Goal: Transaction & Acquisition: Purchase product/service

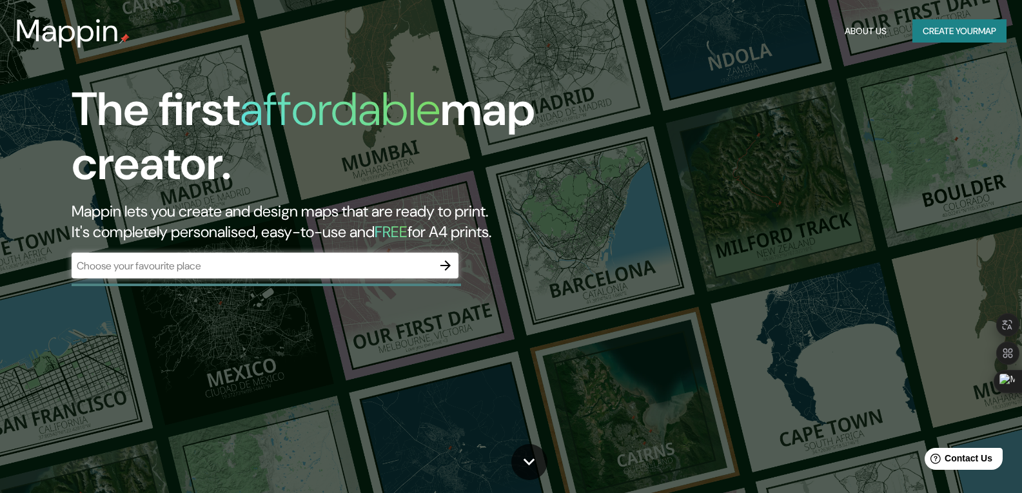
click at [771, 133] on div "The first affordable map creator. Mappin lets you create and design maps that a…" at bounding box center [511, 246] width 1022 height 493
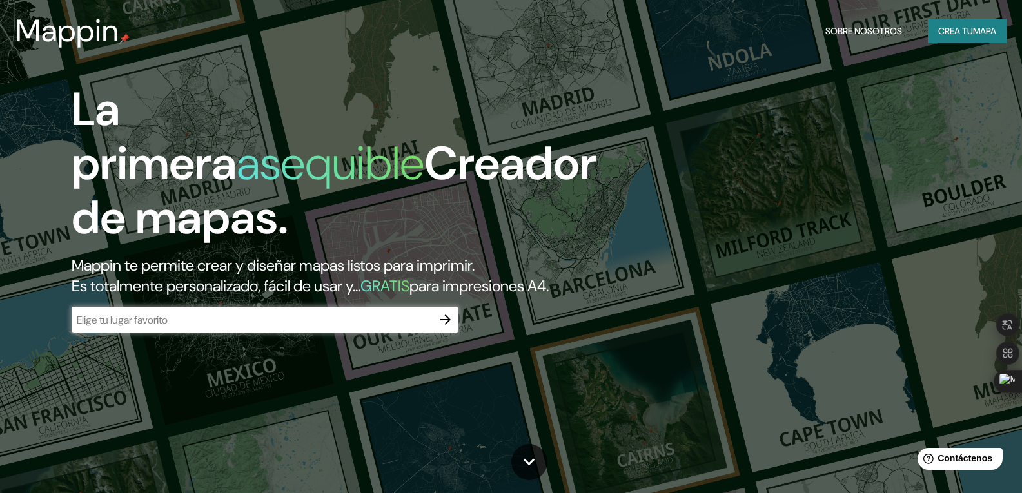
click at [179, 328] on input "text" at bounding box center [252, 320] width 361 height 15
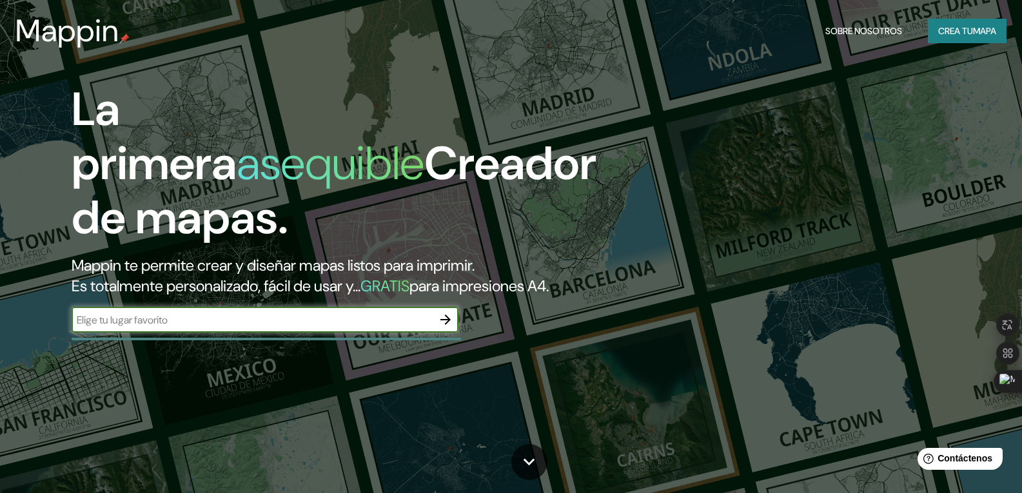
click at [449, 325] on icon "button" at bounding box center [445, 320] width 10 height 10
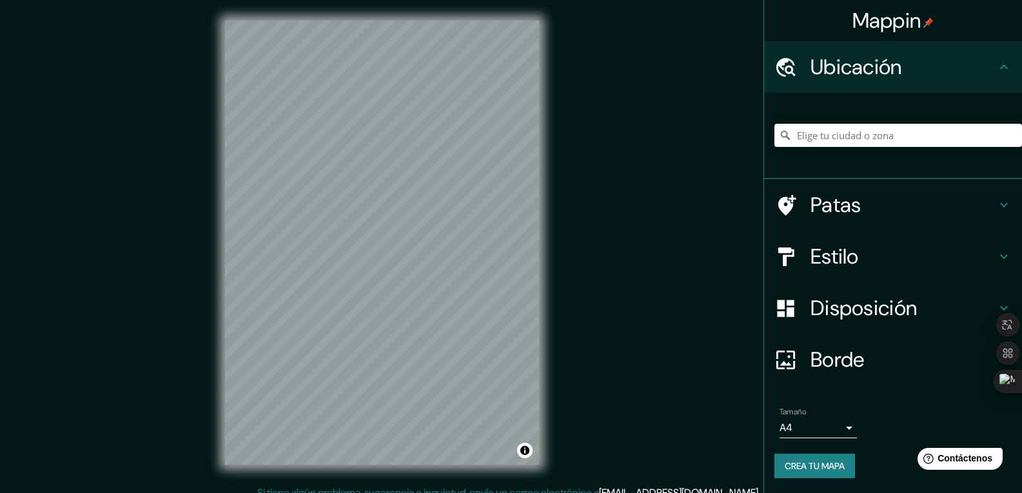
click at [823, 137] on input "Elige tu ciudad o zona" at bounding box center [898, 135] width 248 height 23
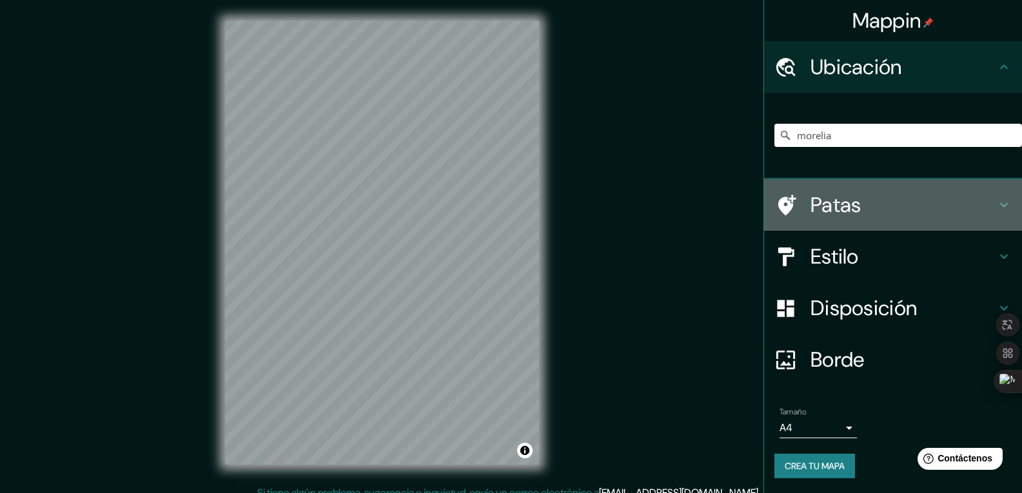
click at [880, 197] on h4 "Patas" at bounding box center [904, 205] width 186 height 26
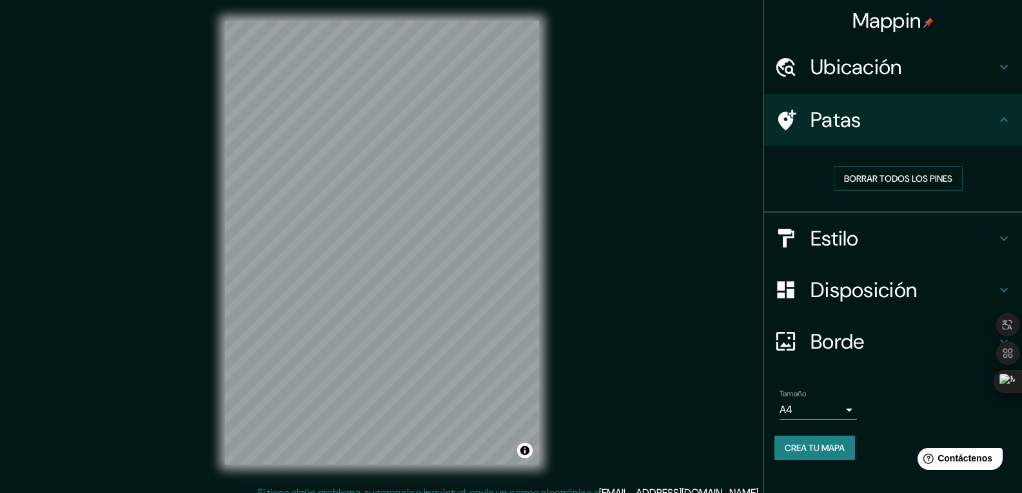
click at [892, 115] on h4 "Patas" at bounding box center [904, 120] width 186 height 26
drag, startPoint x: 381, startPoint y: 237, endPoint x: 559, endPoint y: 299, distance: 188.2
click at [564, 299] on div "Mappin Ubicación morelia Patas Borrar todos los pines Estilo Disposición Borde …" at bounding box center [511, 253] width 1022 height 506
click at [894, 241] on h4 "Estilo" at bounding box center [904, 239] width 186 height 26
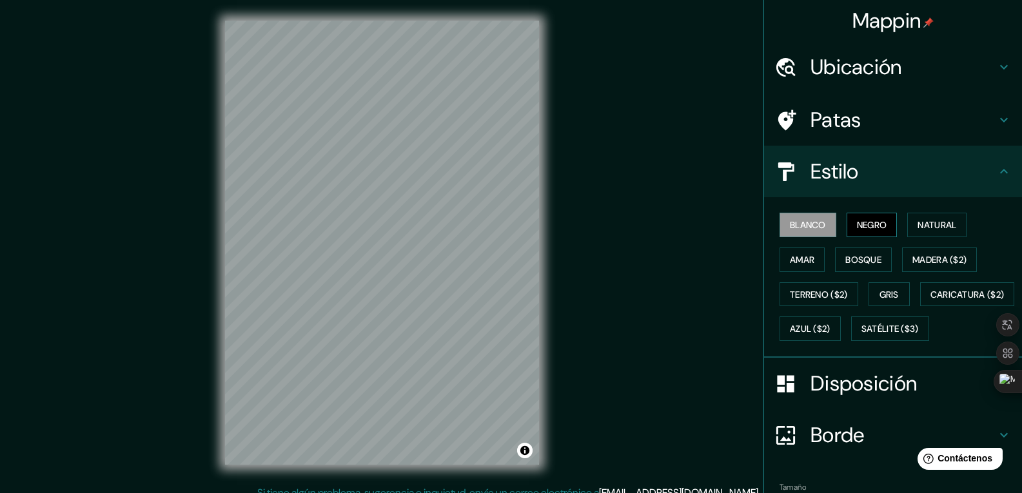
click at [863, 219] on font "Negro" at bounding box center [872, 225] width 30 height 12
click at [811, 226] on font "Blanco" at bounding box center [808, 225] width 36 height 12
click at [928, 234] on button "Natural" at bounding box center [936, 225] width 59 height 25
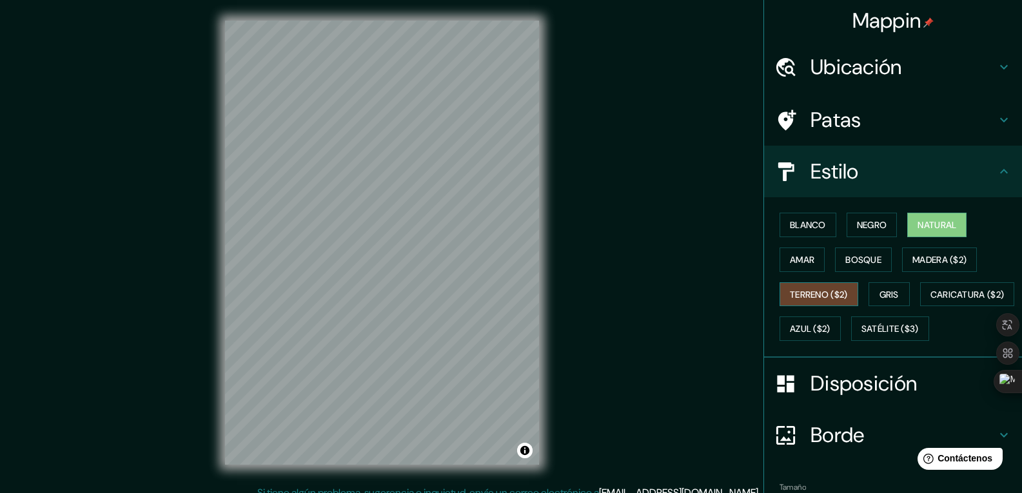
click at [822, 299] on font "Terreno ($2)" at bounding box center [819, 295] width 58 height 12
click at [862, 335] on font "Satélite ($3)" at bounding box center [890, 330] width 57 height 12
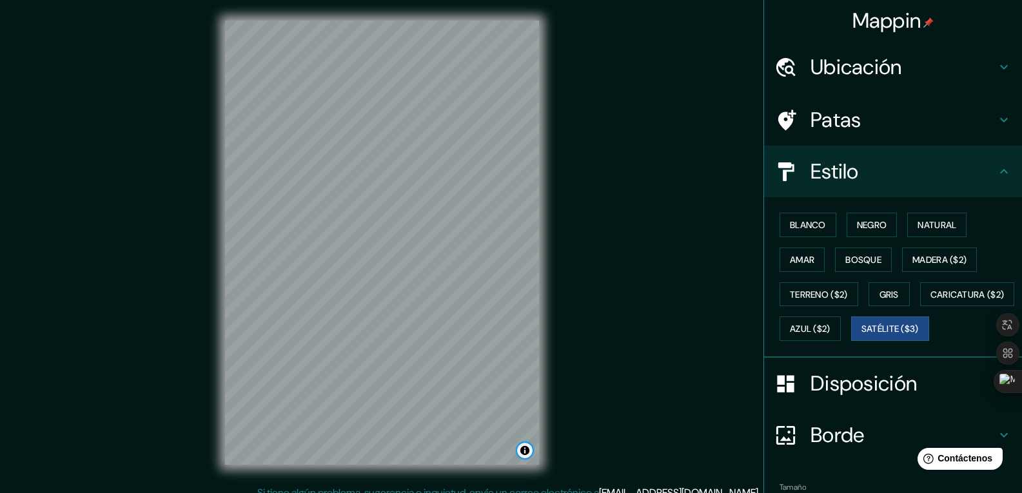
click at [521, 456] on button "Activar o desactivar atribución" at bounding box center [524, 450] width 15 height 15
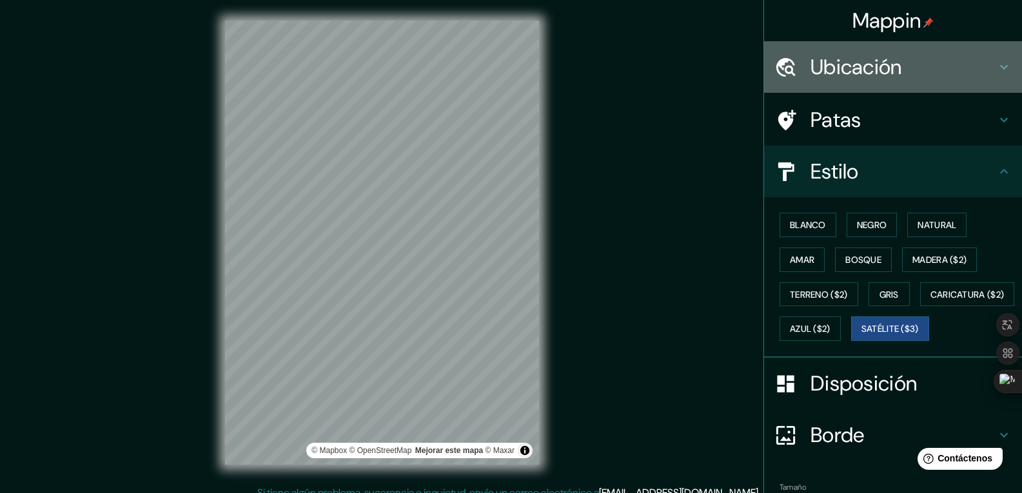
click at [918, 79] on h4 "Ubicación" at bounding box center [904, 67] width 186 height 26
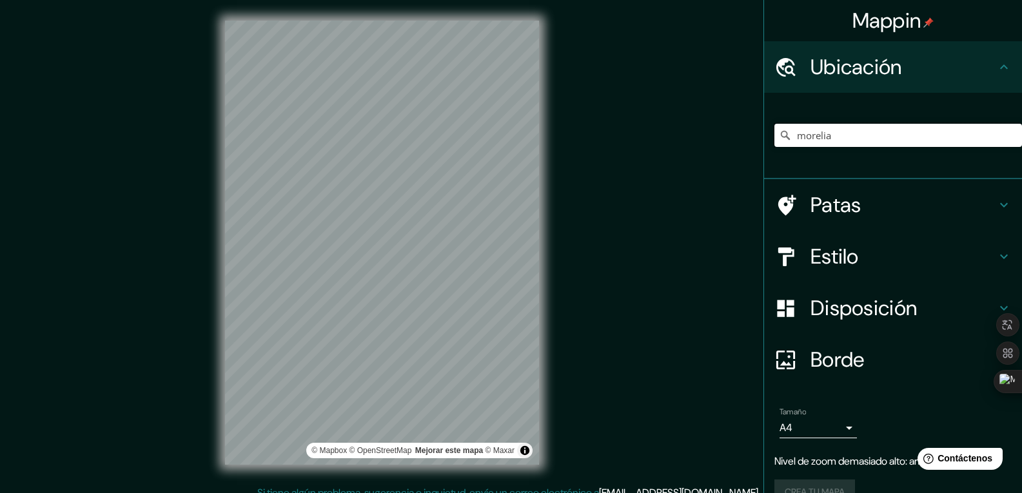
click at [852, 136] on input "morelia" at bounding box center [898, 135] width 248 height 23
type input "m"
click at [851, 126] on input "Elige tu ciudad o zona" at bounding box center [898, 135] width 248 height 23
paste input "Santa [PERSON_NAME], [PERSON_NAME][STREET_ADDRESS][DEMOGRAPHIC_DATA]."
click at [886, 204] on h4 "Patas" at bounding box center [904, 205] width 186 height 26
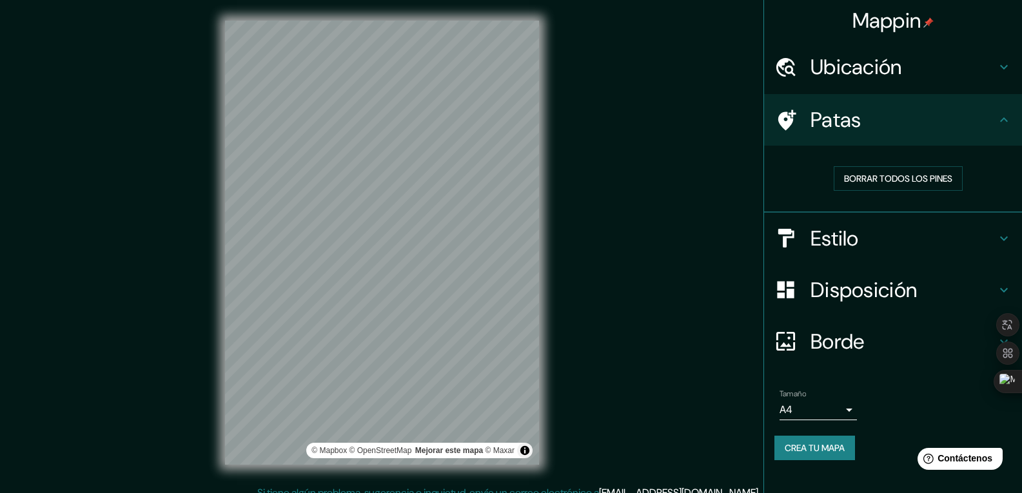
click at [893, 112] on h4 "Patas" at bounding box center [904, 120] width 186 height 26
click at [992, 70] on h4 "Ubicación" at bounding box center [904, 67] width 186 height 26
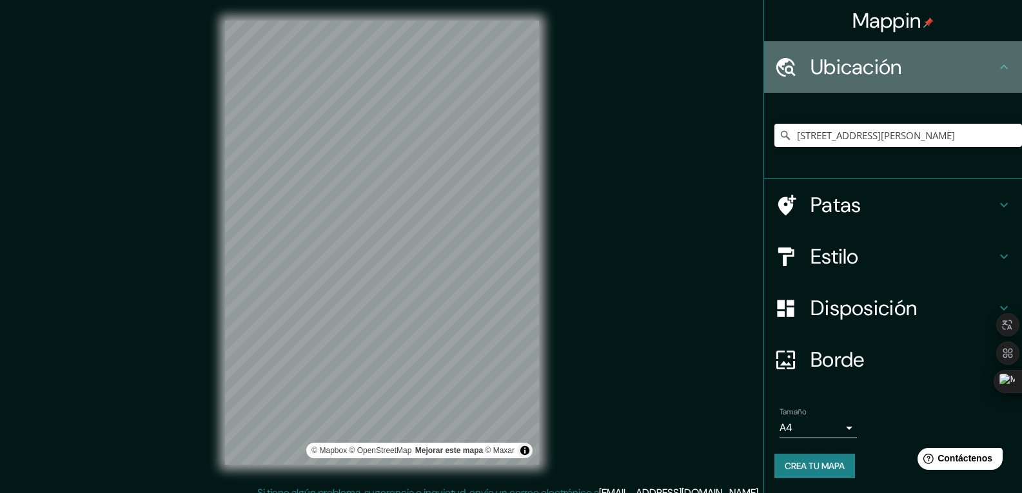
click at [883, 57] on font "Ubicación" at bounding box center [857, 67] width 92 height 27
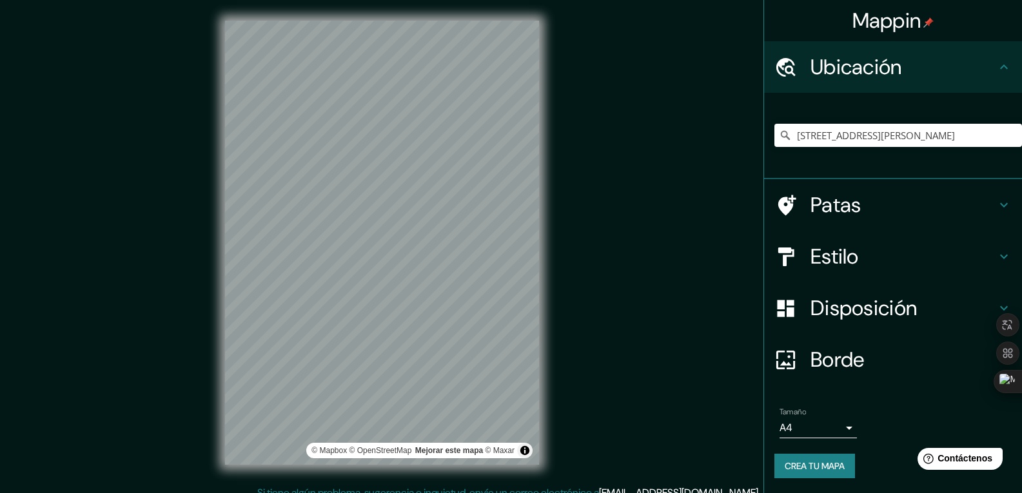
click at [877, 194] on h4 "Patas" at bounding box center [904, 205] width 186 height 26
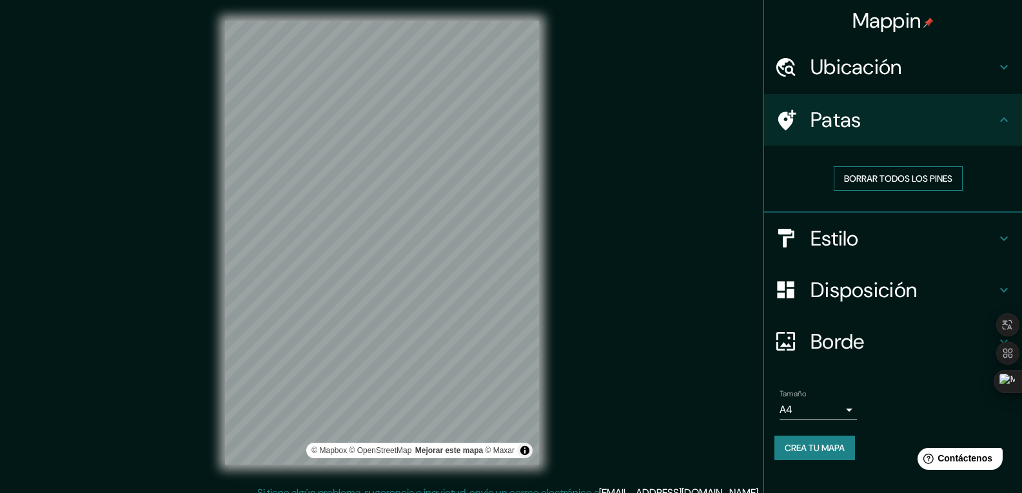
click at [911, 175] on font "Borrar todos los pines" at bounding box center [898, 179] width 108 height 12
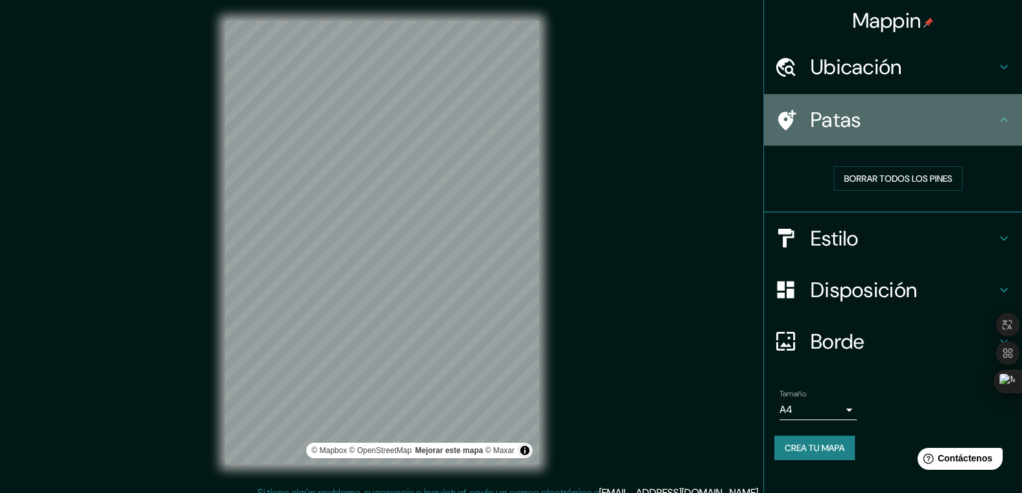
click at [943, 113] on h4 "Patas" at bounding box center [904, 120] width 186 height 26
click at [984, 109] on h4 "Patas" at bounding box center [904, 120] width 186 height 26
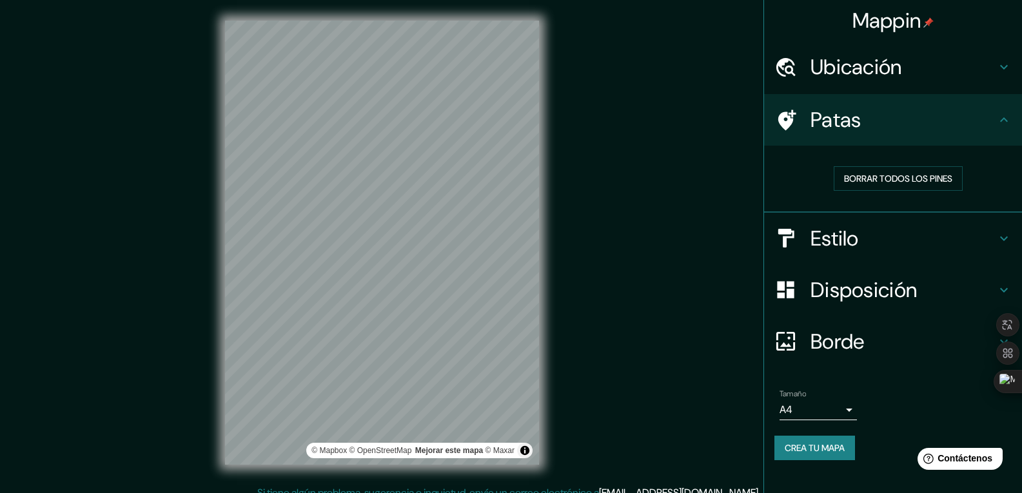
click at [800, 117] on div at bounding box center [792, 120] width 36 height 23
click at [809, 153] on div "Borrar todos los pines" at bounding box center [893, 179] width 258 height 67
click at [793, 119] on icon at bounding box center [785, 120] width 23 height 23
click at [793, 118] on icon at bounding box center [785, 120] width 23 height 23
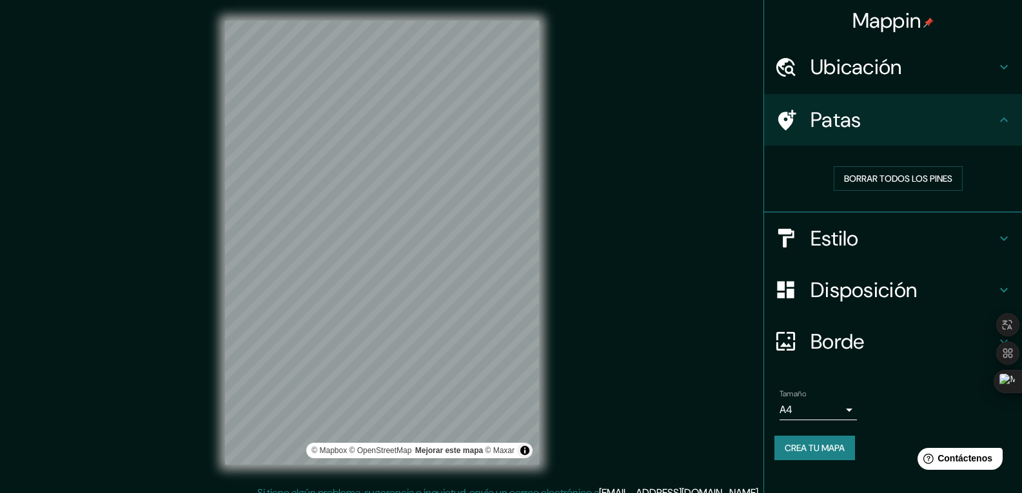
click at [838, 243] on font "Estilo" at bounding box center [835, 238] width 48 height 27
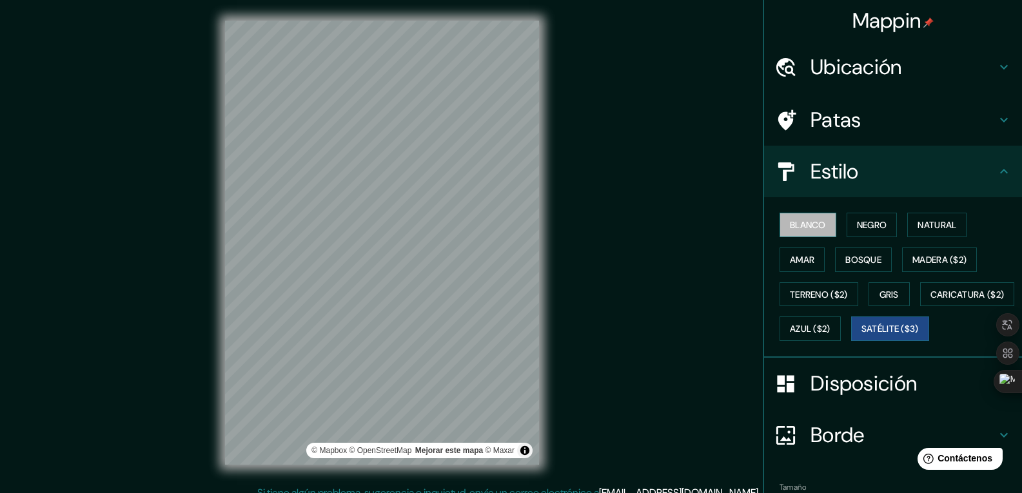
click at [796, 231] on font "Blanco" at bounding box center [808, 225] width 36 height 12
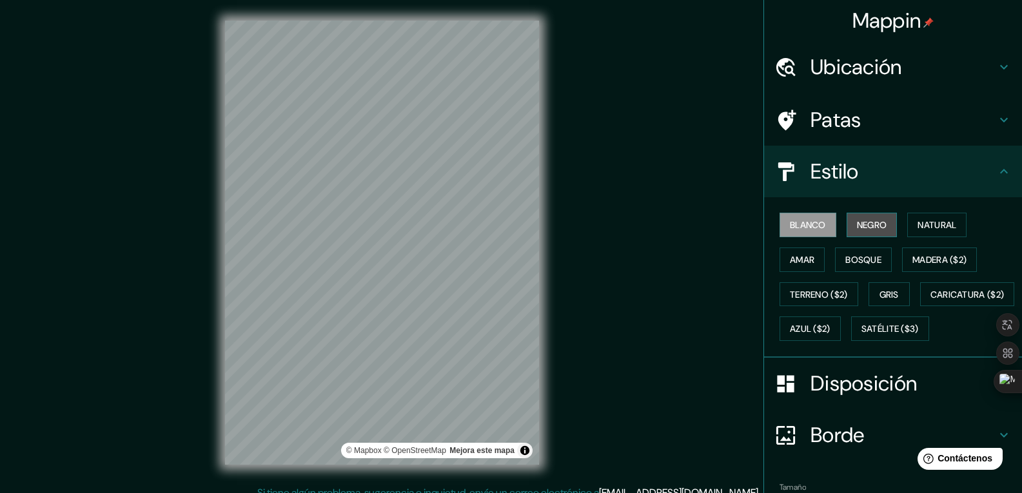
click at [885, 229] on button "Negro" at bounding box center [872, 225] width 51 height 25
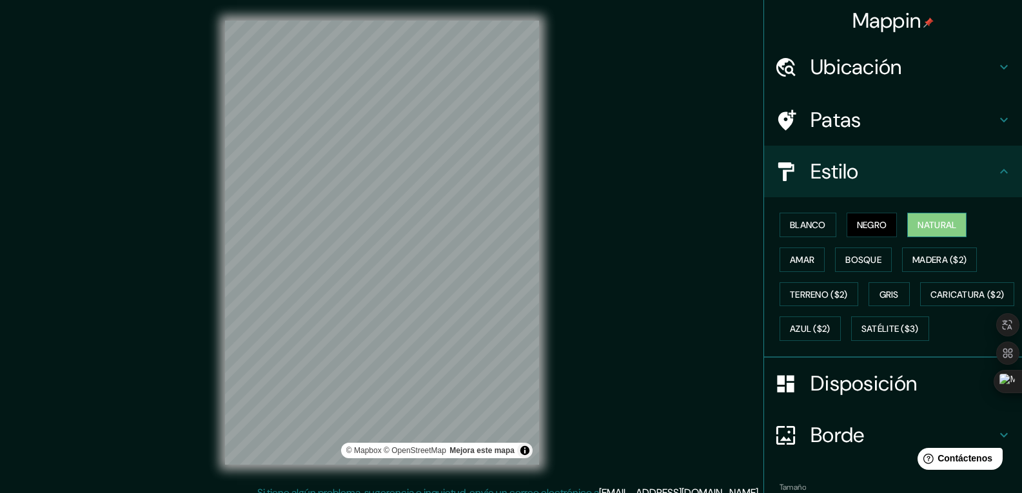
click at [936, 223] on font "Natural" at bounding box center [937, 225] width 39 height 12
click at [790, 256] on font "Amar" at bounding box center [802, 260] width 25 height 12
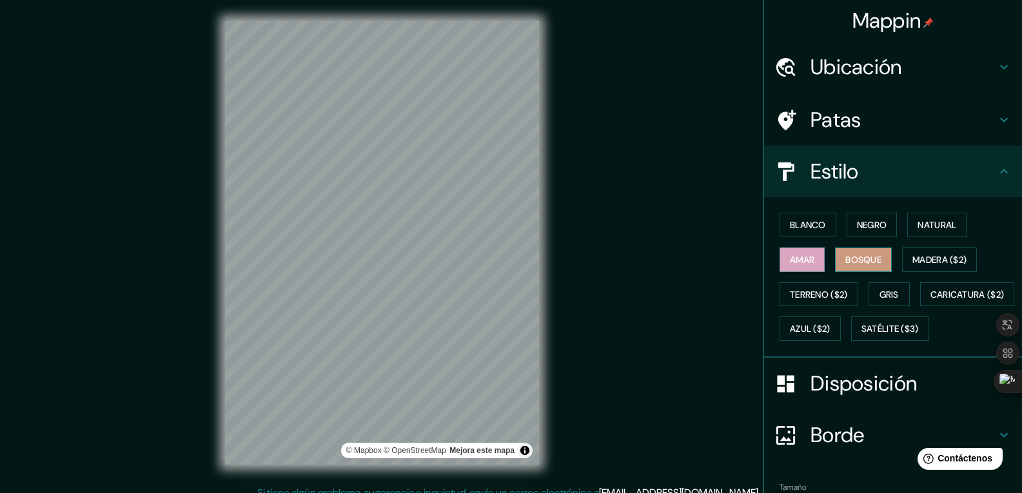
click at [847, 256] on font "Bosque" at bounding box center [863, 260] width 36 height 12
click at [862, 335] on font "Satélite ($3)" at bounding box center [890, 330] width 57 height 12
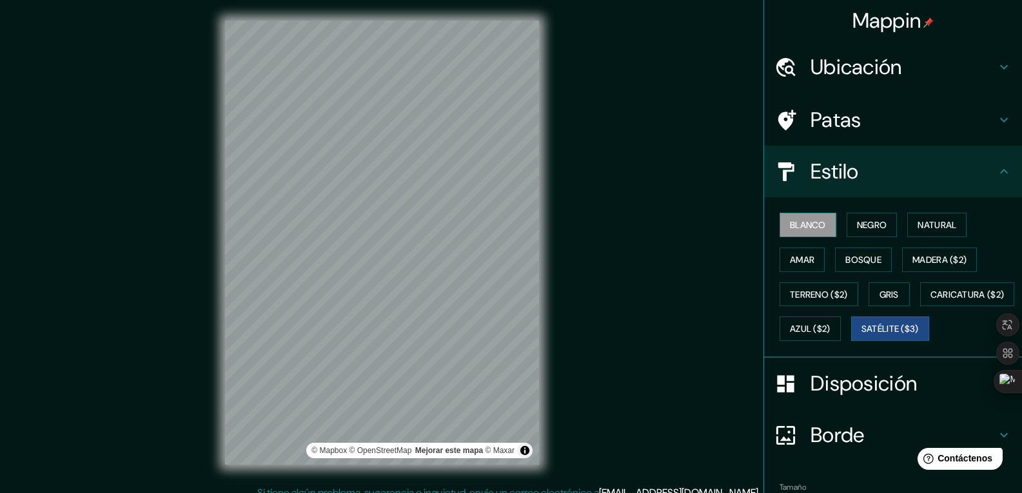
click at [810, 228] on font "Blanco" at bounding box center [808, 225] width 36 height 12
click at [811, 119] on font "Patas" at bounding box center [836, 119] width 51 height 27
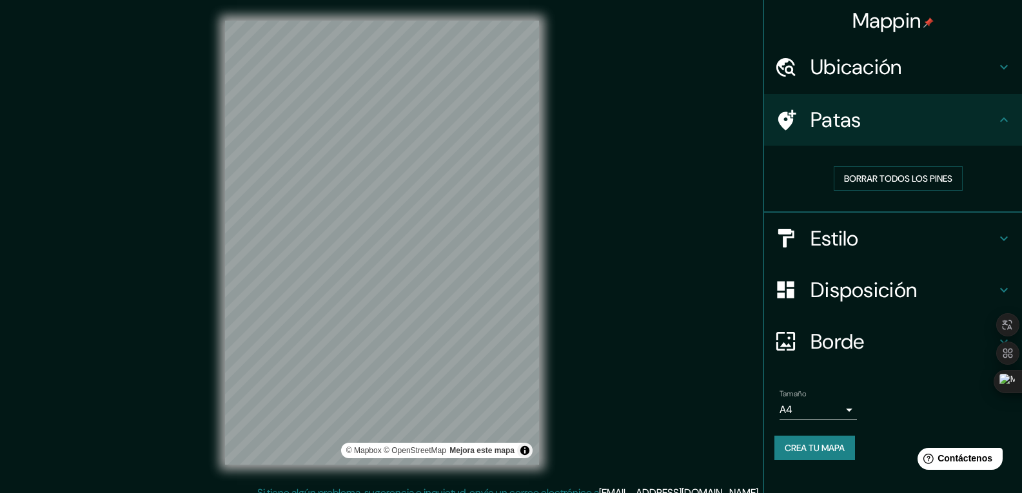
click at [862, 277] on font "Disposición" at bounding box center [864, 290] width 106 height 27
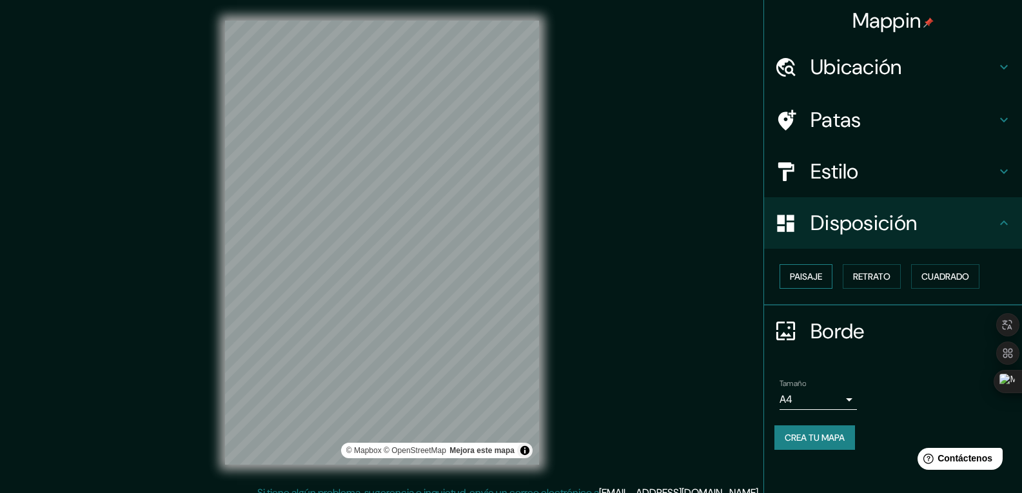
click at [810, 282] on font "Paisaje" at bounding box center [806, 276] width 32 height 17
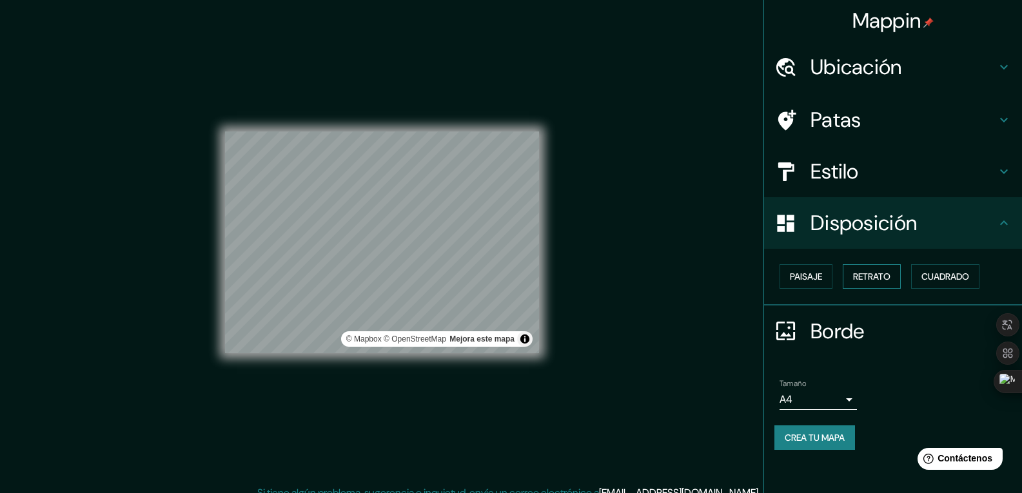
click at [880, 277] on font "Retrato" at bounding box center [871, 277] width 37 height 12
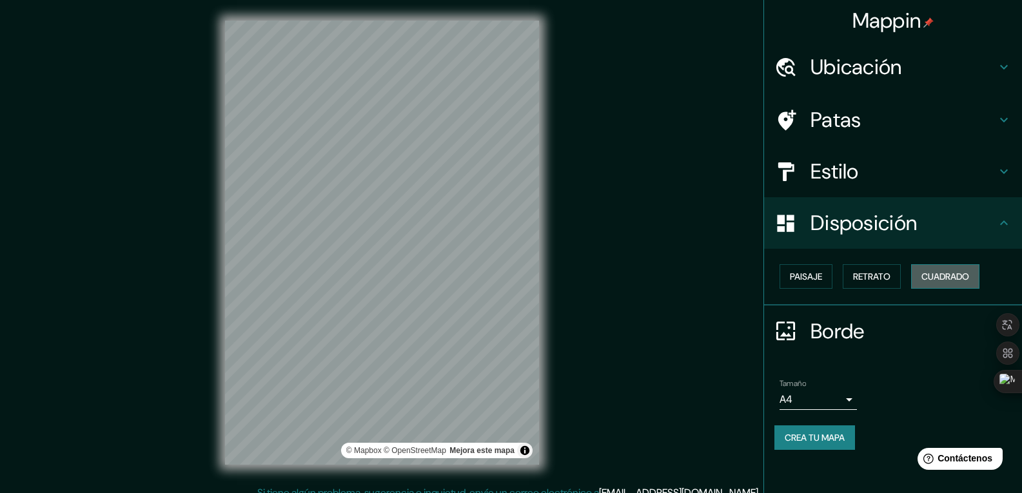
click at [937, 274] on font "Cuadrado" at bounding box center [945, 277] width 48 height 12
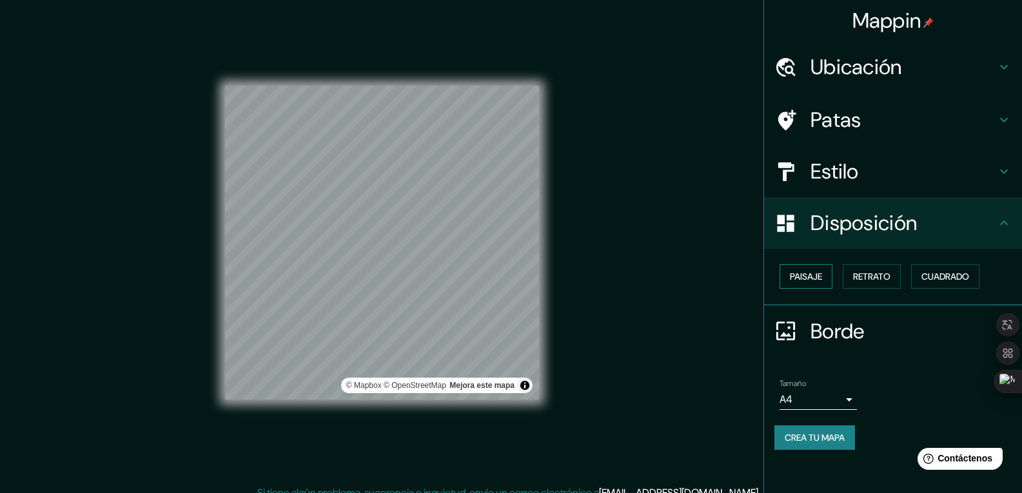
click at [807, 280] on font "Paisaje" at bounding box center [806, 277] width 32 height 12
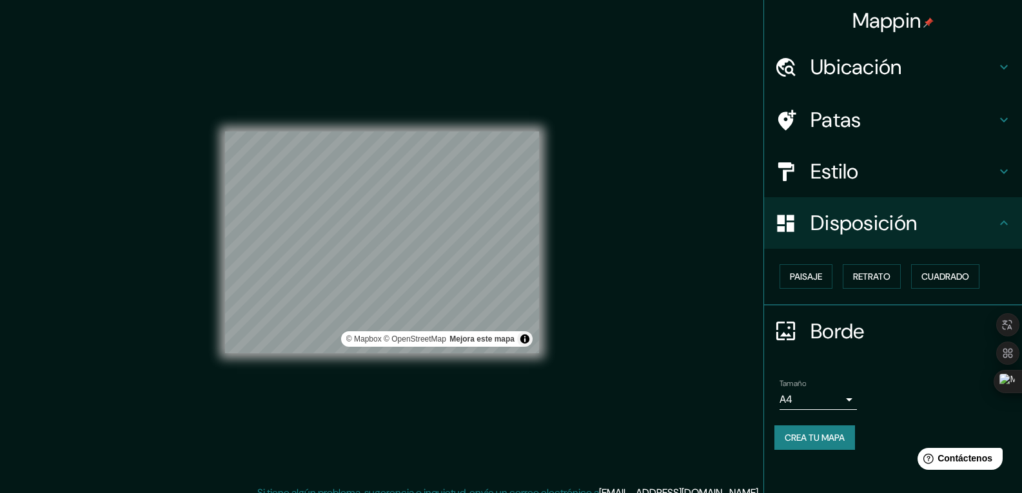
click at [837, 175] on font "Estilo" at bounding box center [835, 171] width 48 height 27
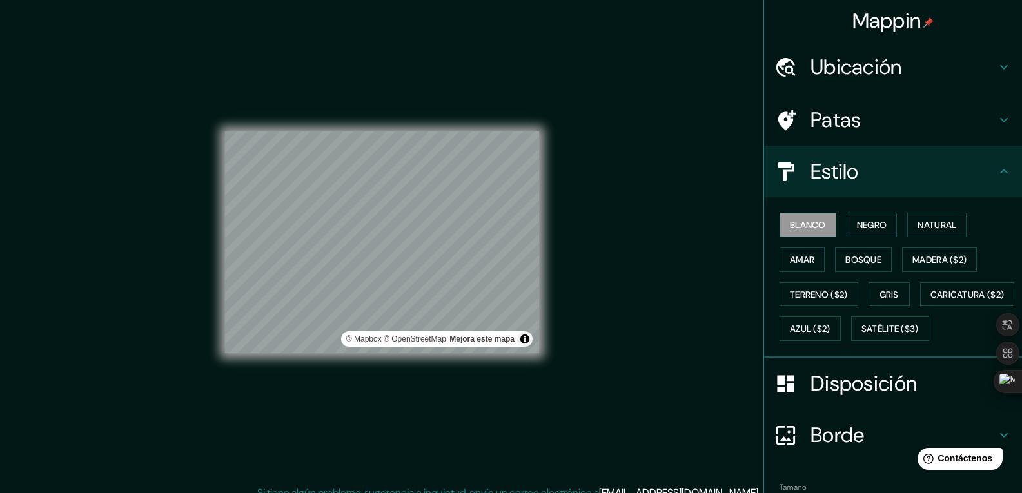
click at [837, 175] on font "Estilo" at bounding box center [835, 171] width 48 height 27
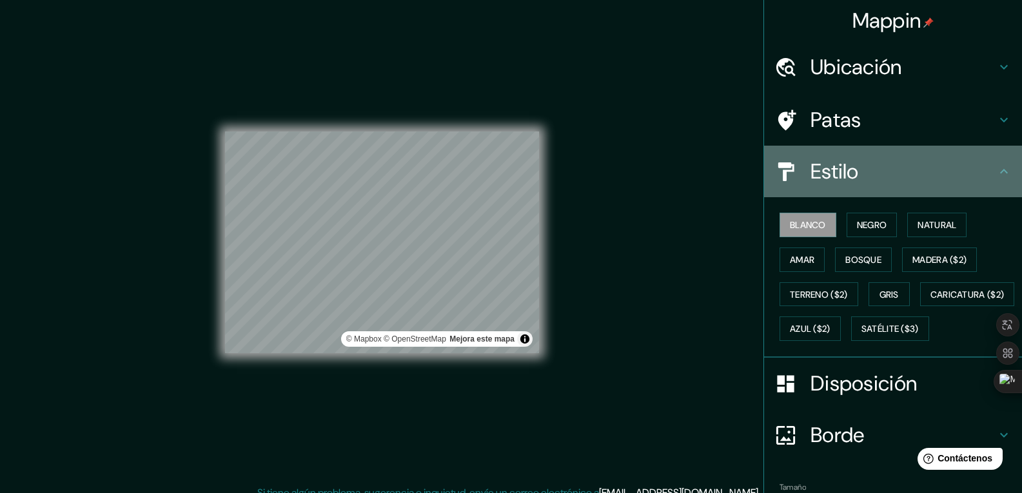
click at [983, 170] on h4 "Estilo" at bounding box center [904, 172] width 186 height 26
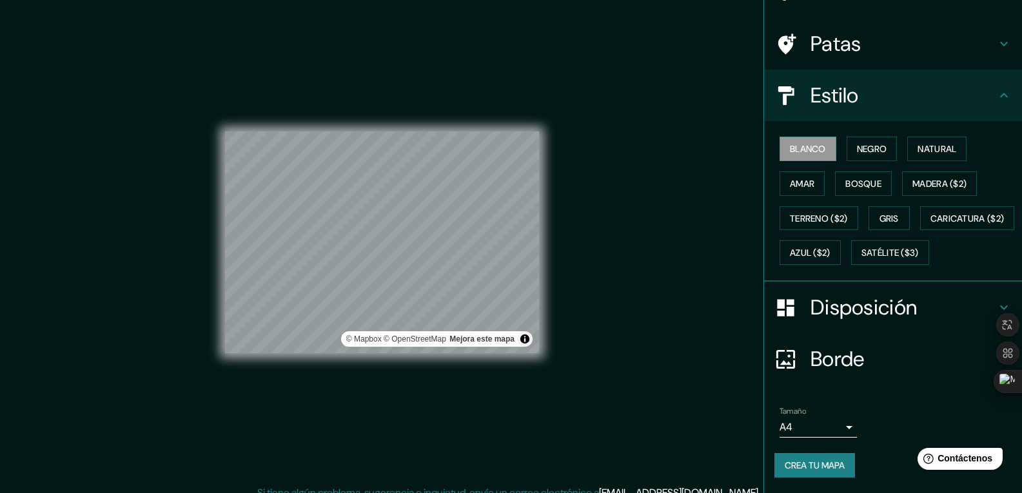
drag, startPoint x: 898, startPoint y: 358, endPoint x: 878, endPoint y: 330, distance: 34.2
click at [897, 356] on h4 "Borde" at bounding box center [904, 359] width 186 height 26
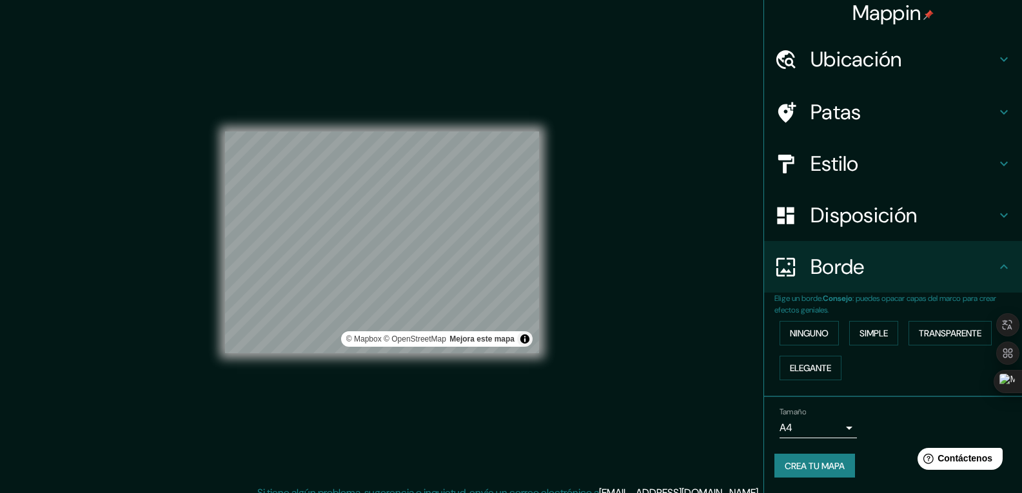
scroll to position [13, 0]
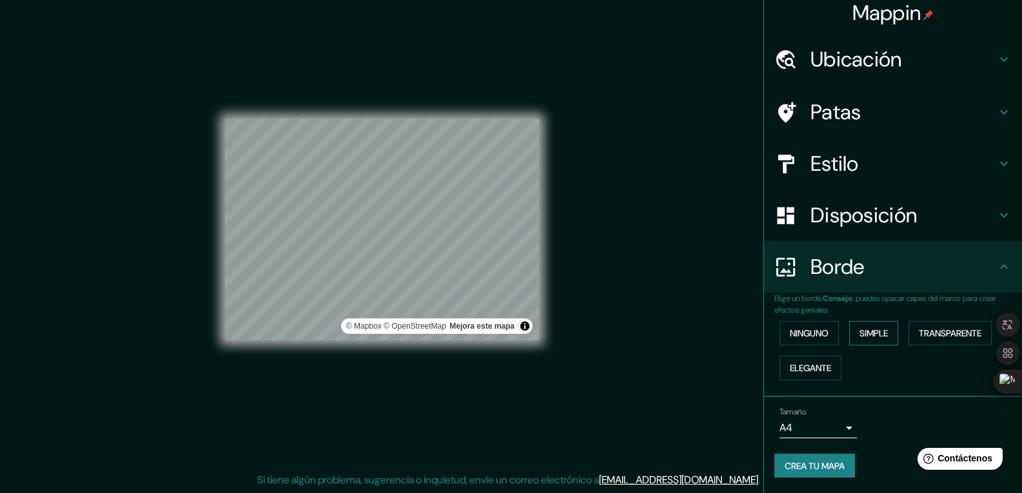
click at [874, 333] on font "Simple" at bounding box center [874, 334] width 28 height 12
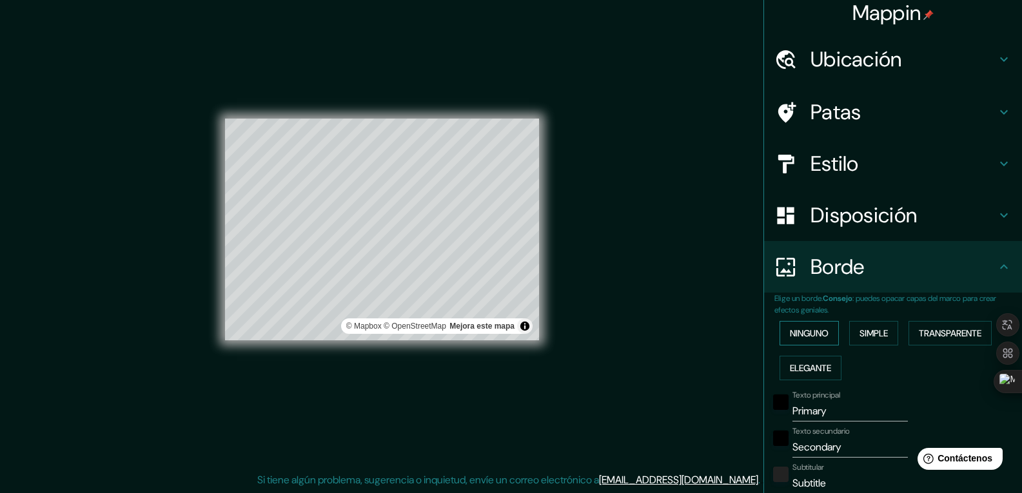
click at [806, 341] on font "Ninguno" at bounding box center [809, 333] width 39 height 17
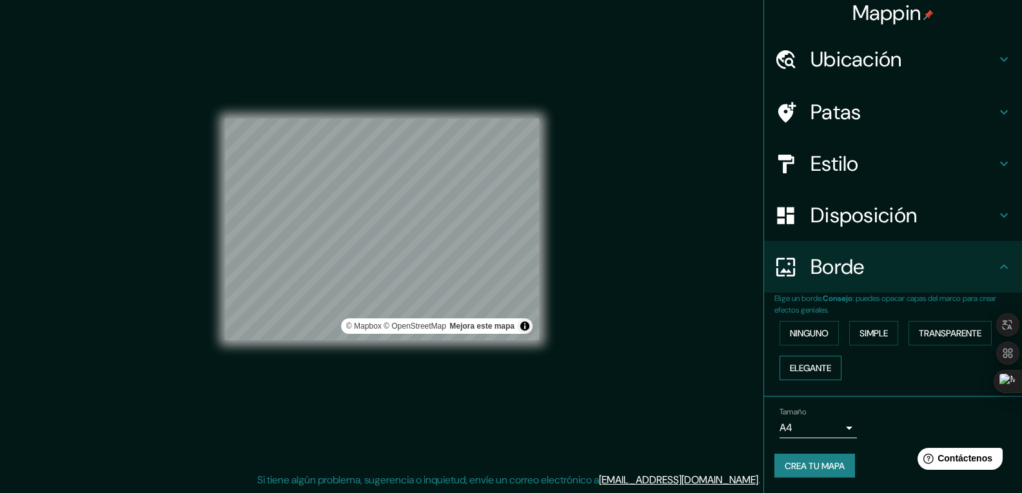
click at [817, 368] on font "Elegante" at bounding box center [810, 368] width 41 height 12
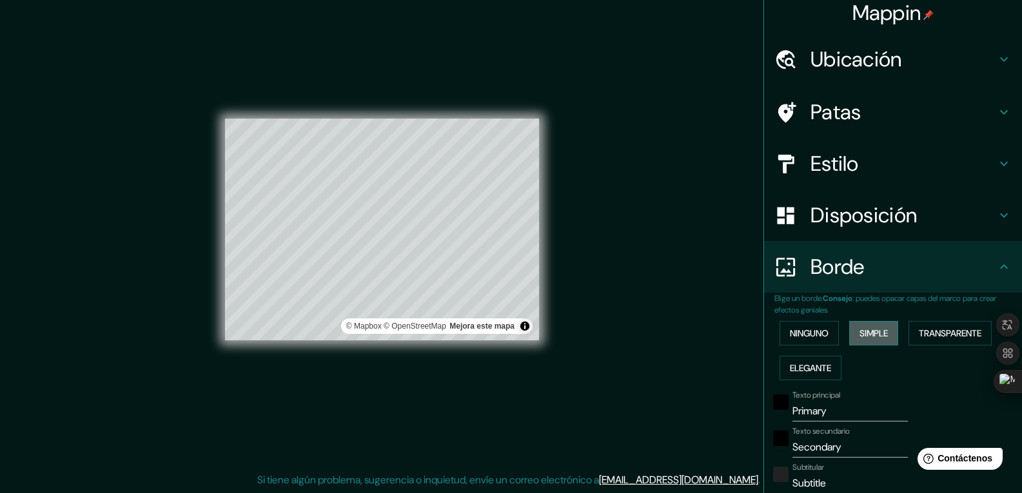
click at [874, 337] on font "Simple" at bounding box center [874, 334] width 28 height 12
click at [790, 337] on font "Ninguno" at bounding box center [809, 334] width 39 height 12
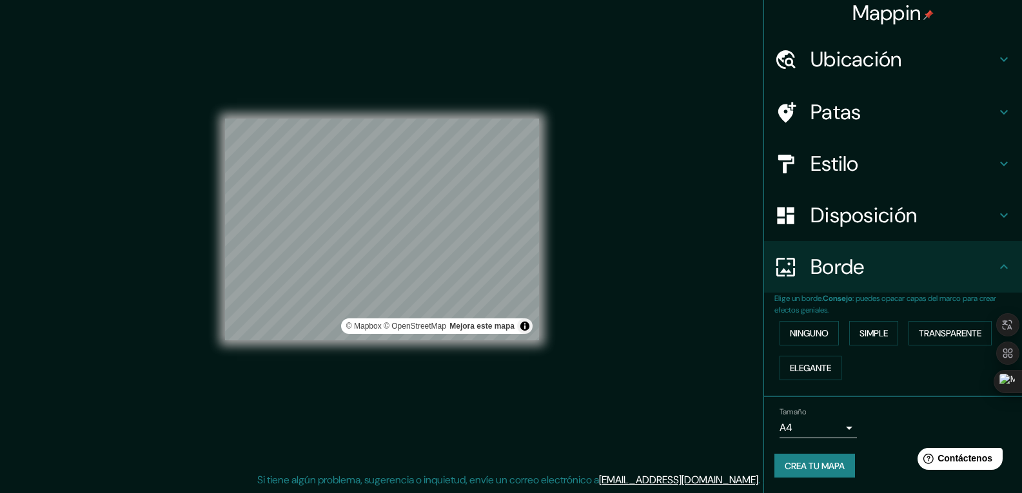
click at [822, 420] on body "Mappin Ubicación [STREET_ADDRESS][PERSON_NAME] [STREET_ADDRESS][PERSON_NAME] [G…" at bounding box center [511, 233] width 1022 height 493
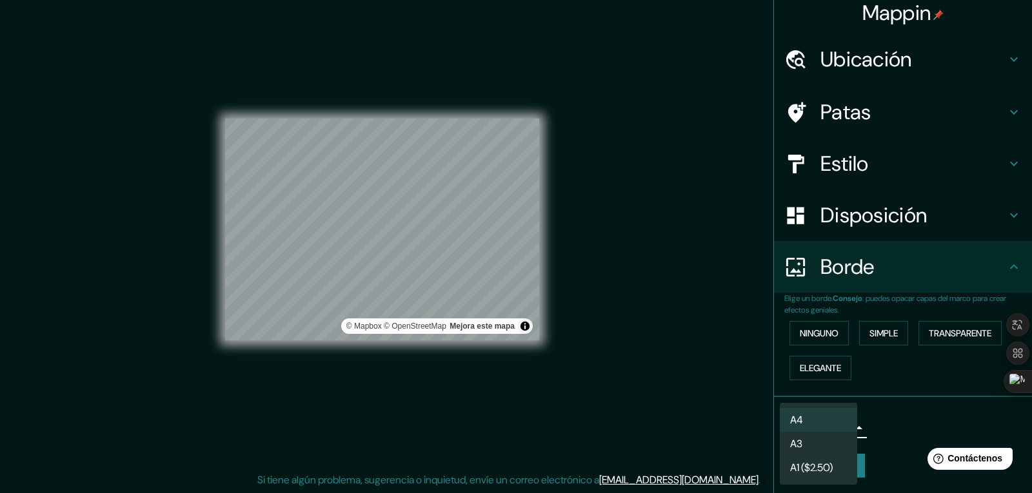
click at [867, 406] on div at bounding box center [516, 246] width 1032 height 493
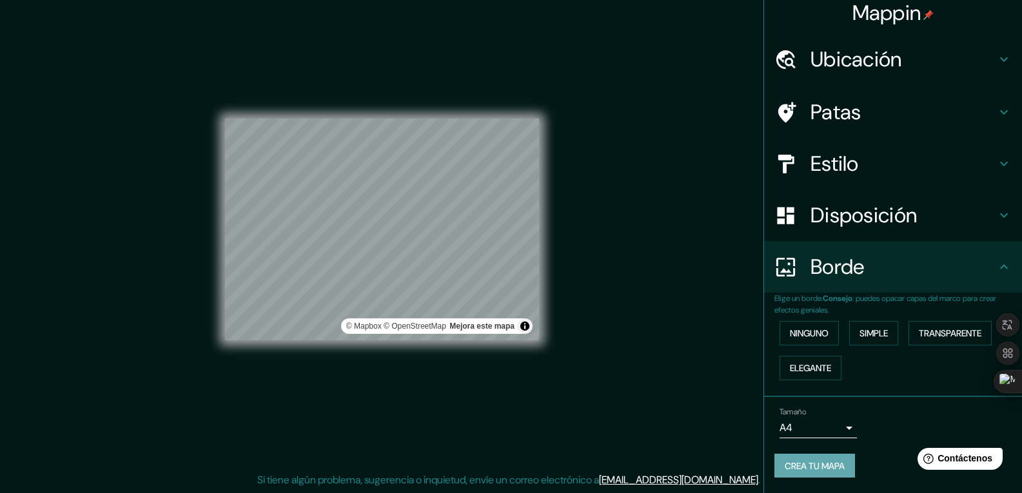
click at [816, 460] on font "Crea tu mapa" at bounding box center [815, 466] width 60 height 12
click at [843, 123] on font "Patas" at bounding box center [836, 112] width 51 height 27
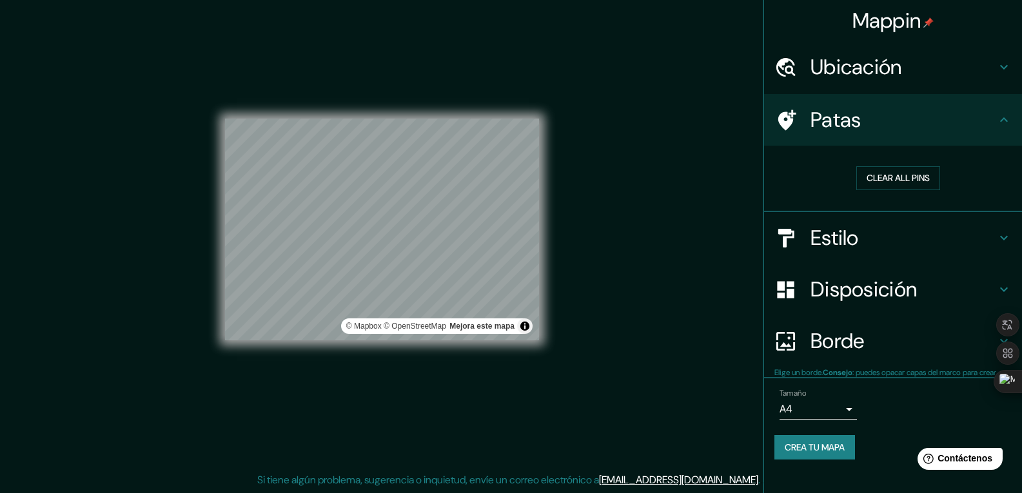
scroll to position [0, 0]
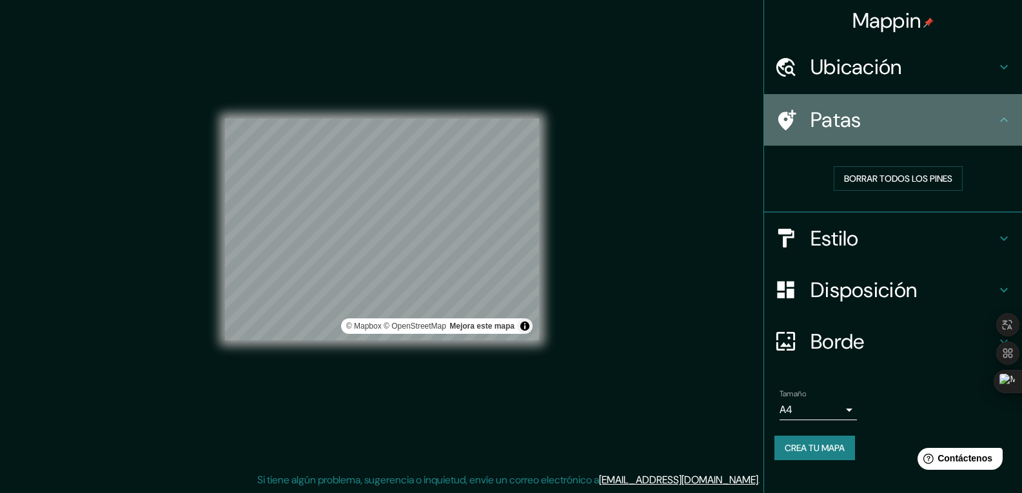
click at [809, 109] on div at bounding box center [792, 120] width 36 height 23
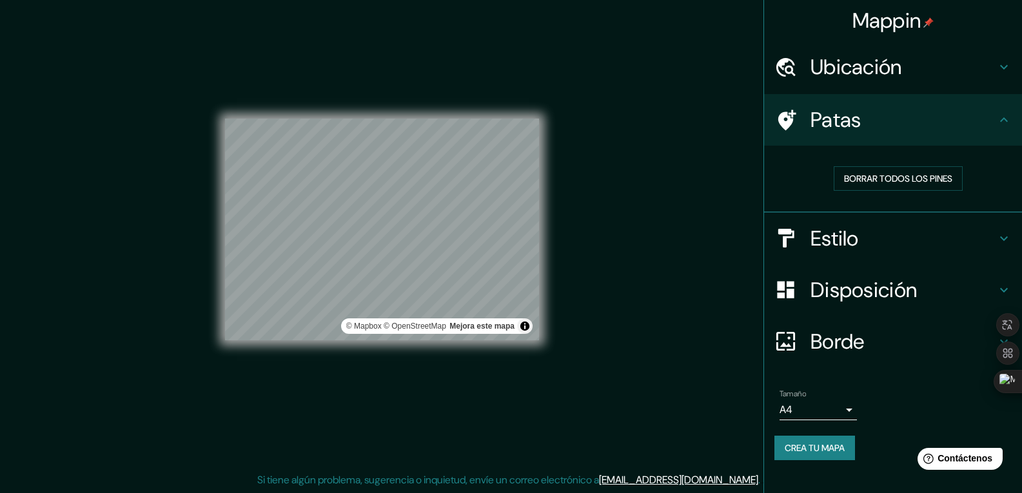
drag, startPoint x: 549, startPoint y: 177, endPoint x: 564, endPoint y: 235, distance: 60.5
click at [561, 238] on div "Mappin Ubicación [STREET_ADDRESS][PERSON_NAME] [STREET_ADDRESS][PERSON_NAME] [G…" at bounding box center [511, 240] width 1022 height 506
click at [840, 121] on font "Patas" at bounding box center [836, 119] width 51 height 27
click at [826, 123] on font "Patas" at bounding box center [836, 119] width 51 height 27
drag, startPoint x: 961, startPoint y: 166, endPoint x: 981, endPoint y: 164, distance: 20.1
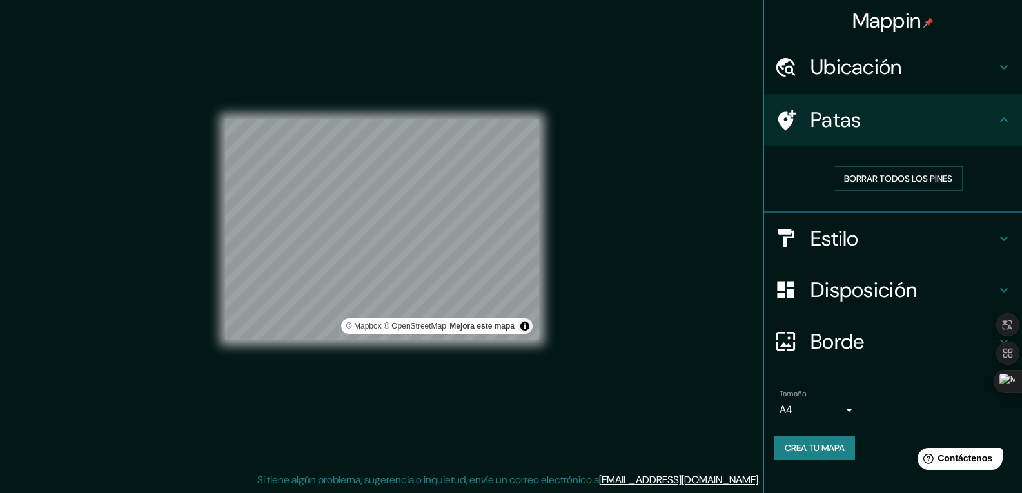
click at [981, 164] on div "Borrar todos los pines" at bounding box center [898, 178] width 248 height 45
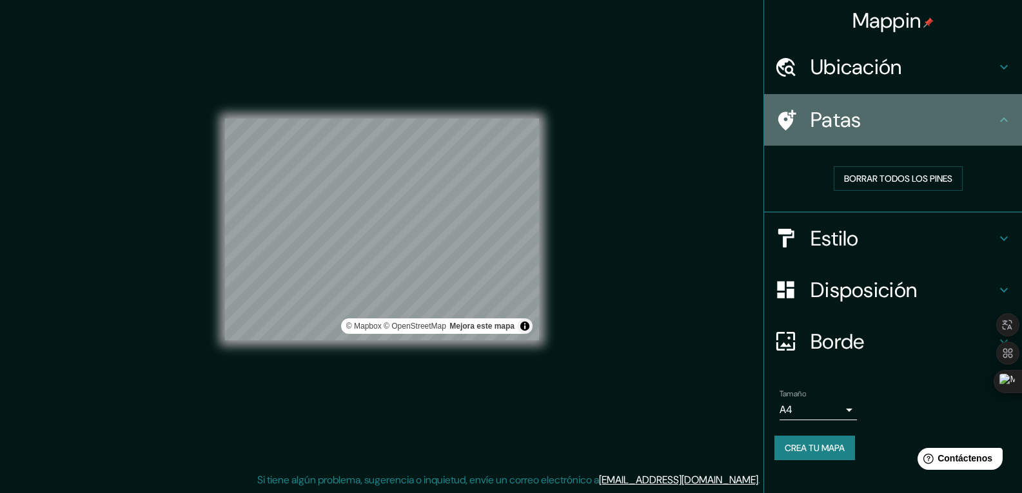
click at [995, 137] on div "Patas" at bounding box center [893, 120] width 258 height 52
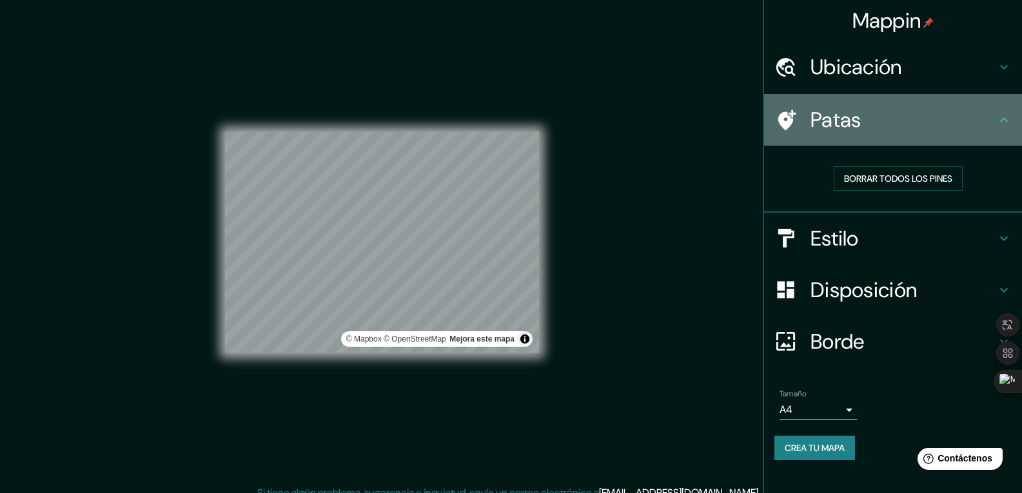
click at [785, 123] on icon at bounding box center [787, 120] width 18 height 21
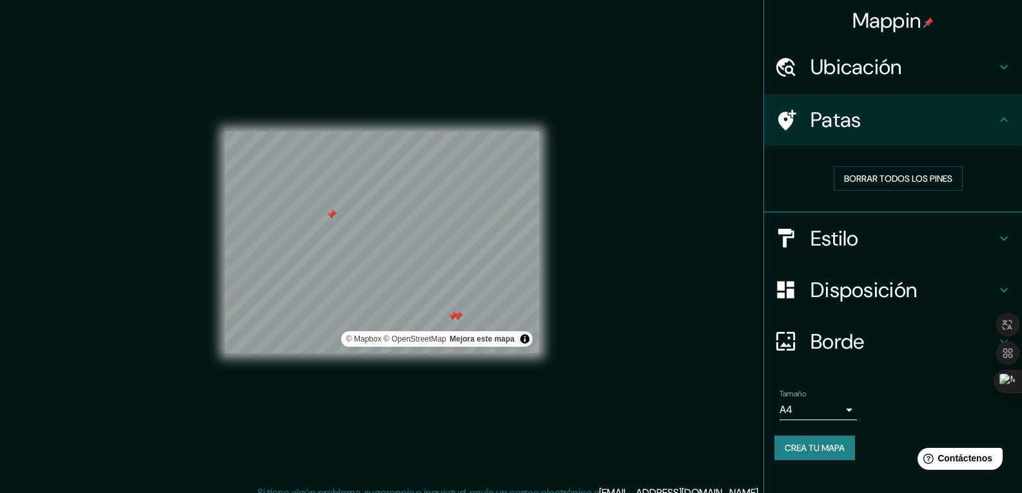
type input "[STREET_ADDRESS][PERSON_NAME]"
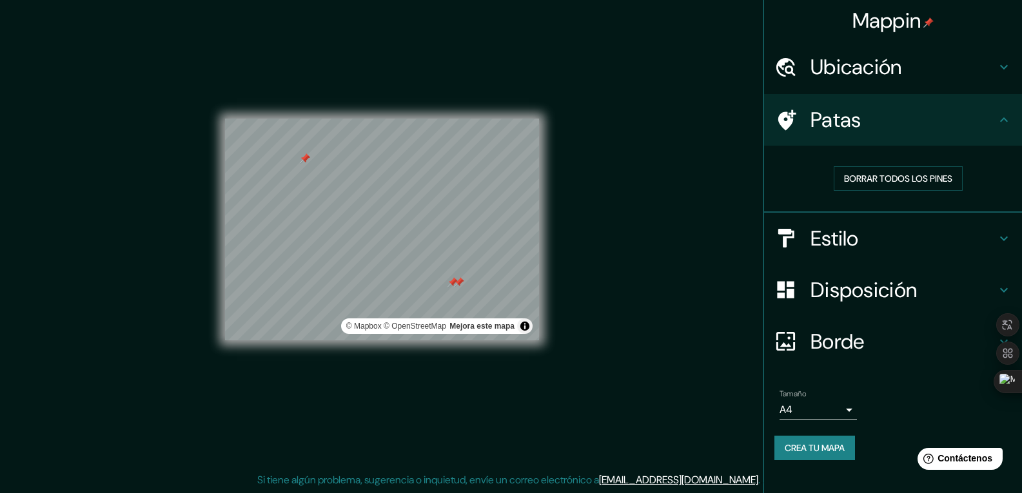
click at [458, 281] on div at bounding box center [459, 282] width 10 height 10
click at [460, 293] on div at bounding box center [462, 289] width 10 height 10
click at [880, 175] on font "Borrar todos los pines" at bounding box center [898, 179] width 108 height 12
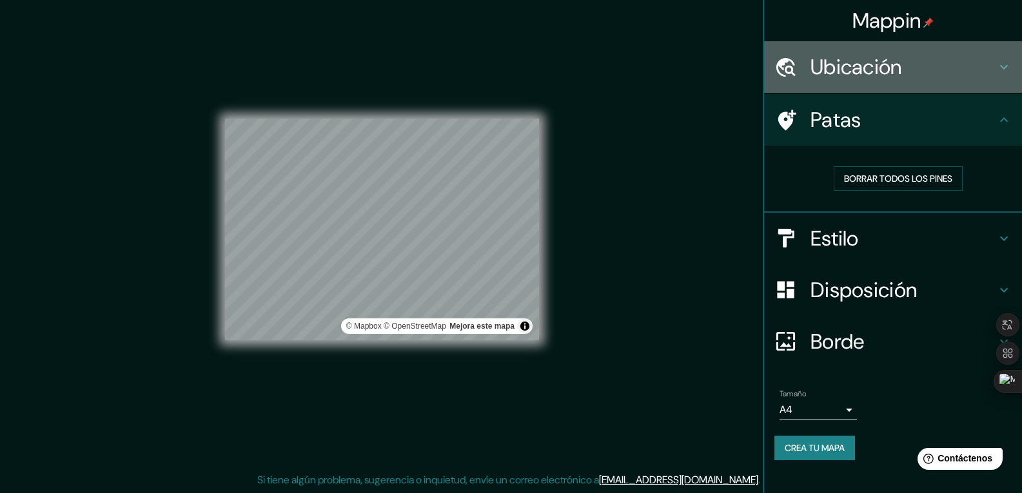
click at [840, 71] on font "Ubicación" at bounding box center [857, 67] width 92 height 27
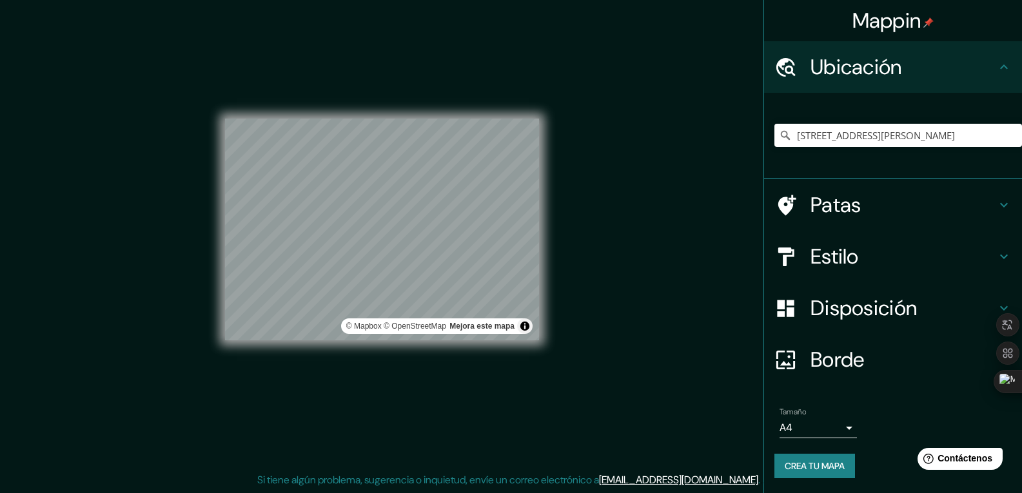
click at [840, 71] on font "Ubicación" at bounding box center [857, 67] width 92 height 27
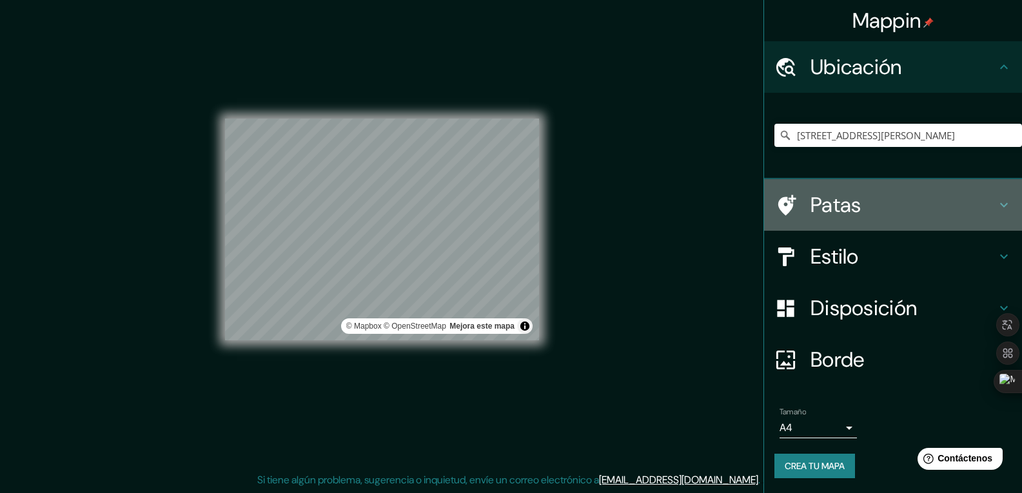
click at [863, 204] on h4 "Patas" at bounding box center [904, 205] width 186 height 26
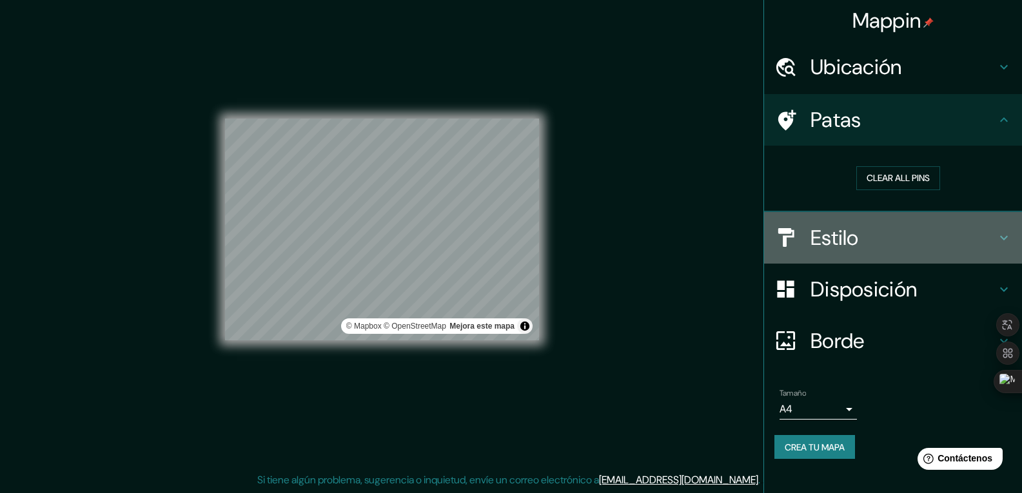
click at [857, 239] on font "Estilo" at bounding box center [835, 237] width 48 height 27
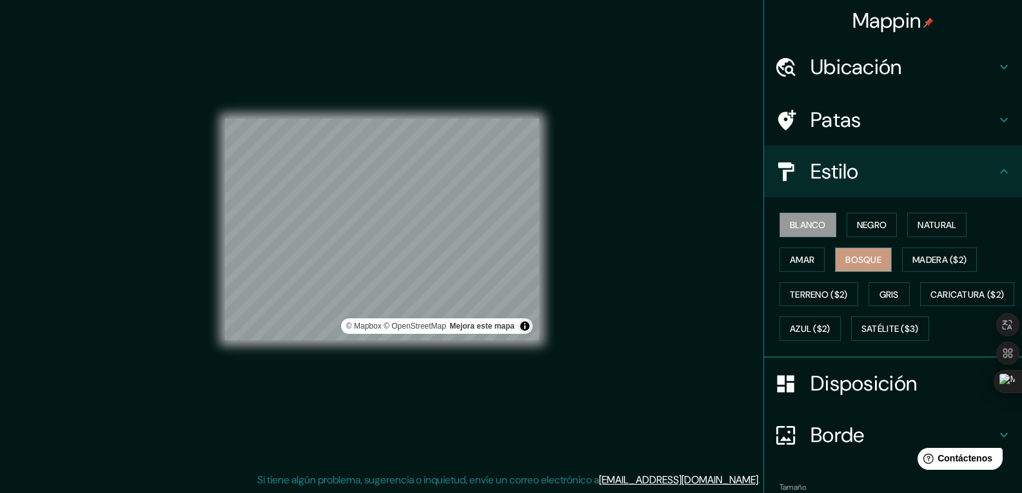
click at [851, 262] on font "Bosque" at bounding box center [863, 260] width 36 height 12
click at [925, 256] on font "Madera ($2)" at bounding box center [939, 260] width 54 height 12
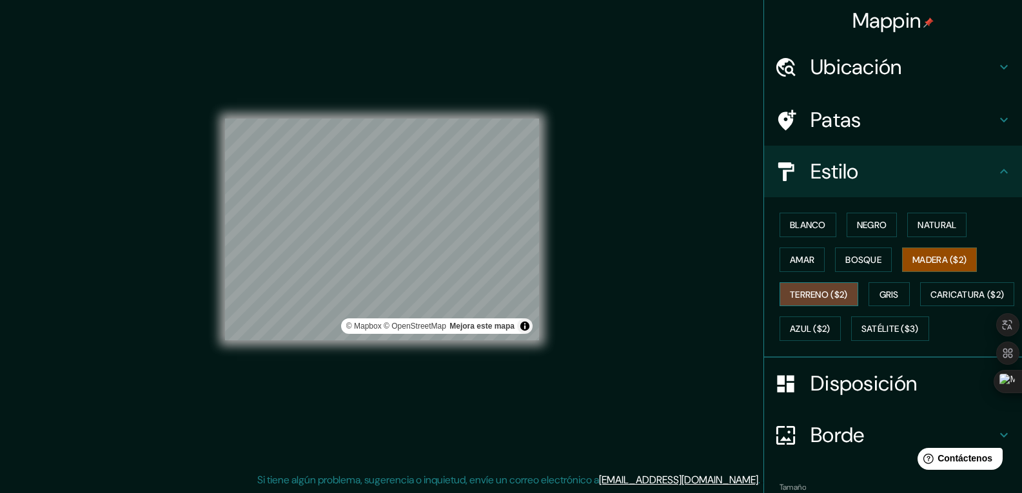
click at [808, 292] on font "Terreno ($2)" at bounding box center [819, 295] width 58 height 12
click at [875, 282] on button "Gris" at bounding box center [889, 294] width 41 height 25
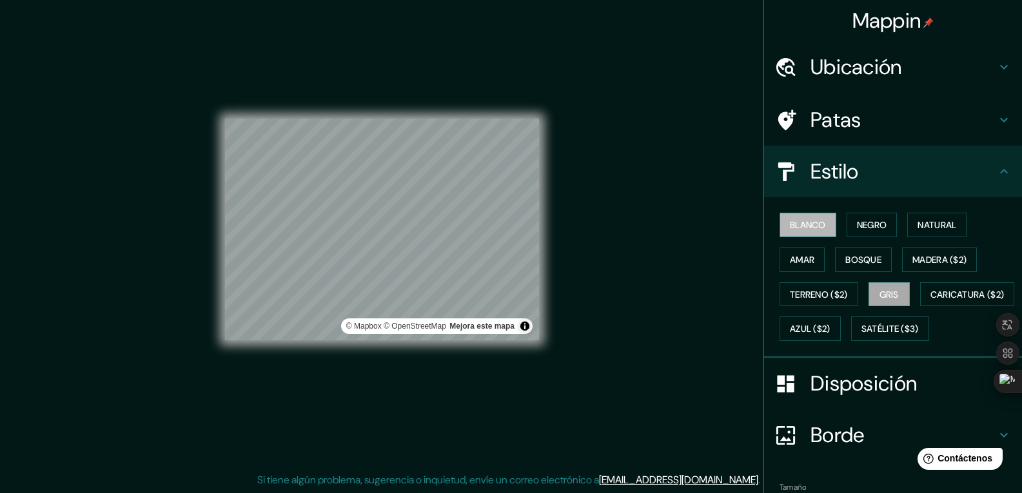
click at [801, 221] on font "Blanco" at bounding box center [808, 225] width 36 height 12
click at [864, 226] on font "Negro" at bounding box center [872, 225] width 30 height 12
click at [794, 256] on font "Amar" at bounding box center [802, 260] width 25 height 12
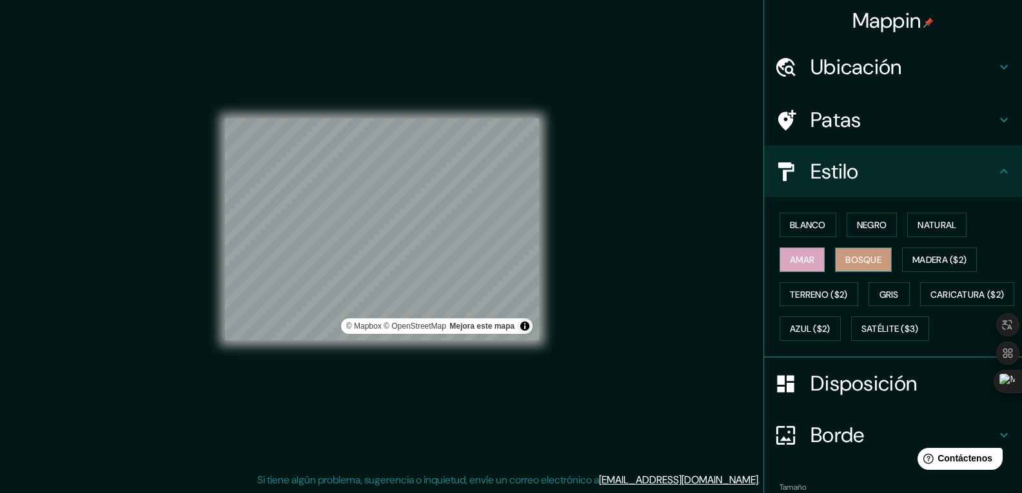
click at [854, 266] on font "Bosque" at bounding box center [863, 259] width 36 height 17
click at [951, 230] on font "Natural" at bounding box center [937, 225] width 39 height 12
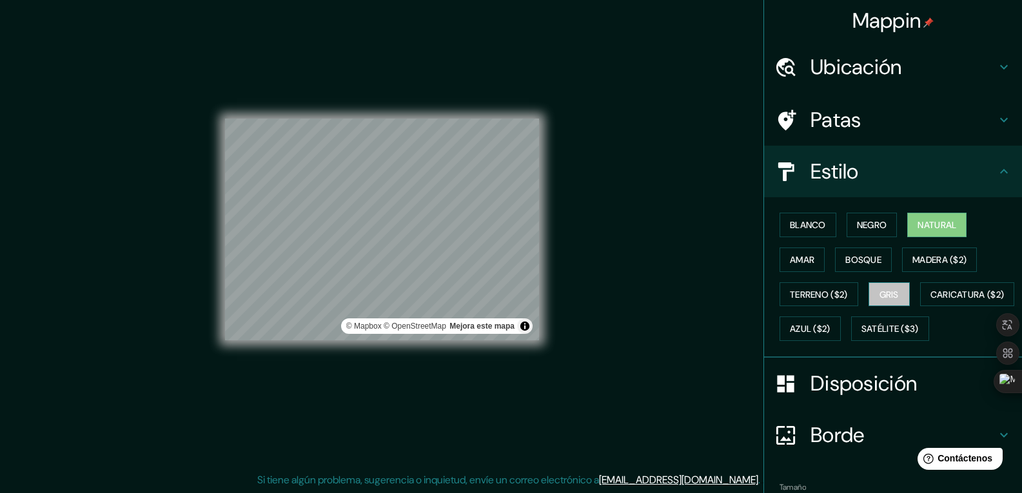
click at [886, 294] on font "Gris" at bounding box center [889, 295] width 19 height 12
